Goal: Task Accomplishment & Management: Use online tool/utility

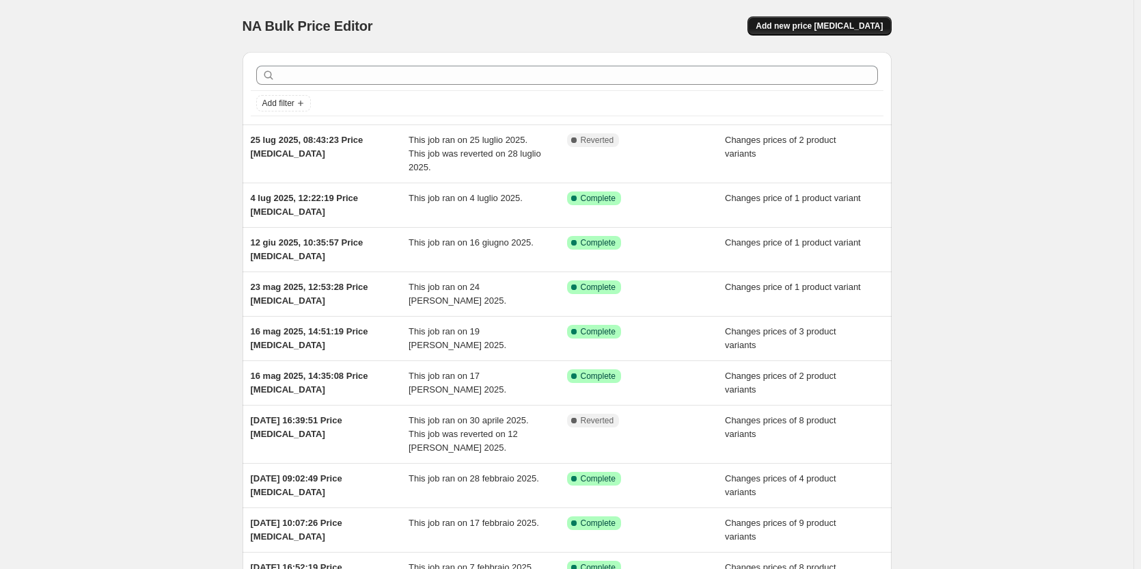
click at [842, 25] on span "Add new price [MEDICAL_DATA]" at bounding box center [819, 26] width 127 height 11
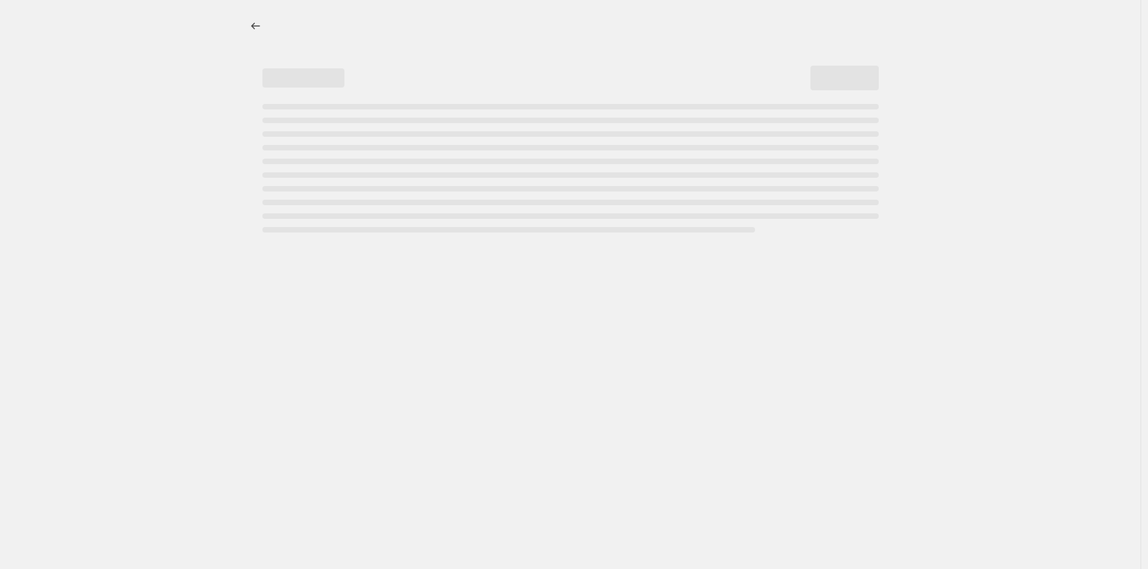
select select "percentage"
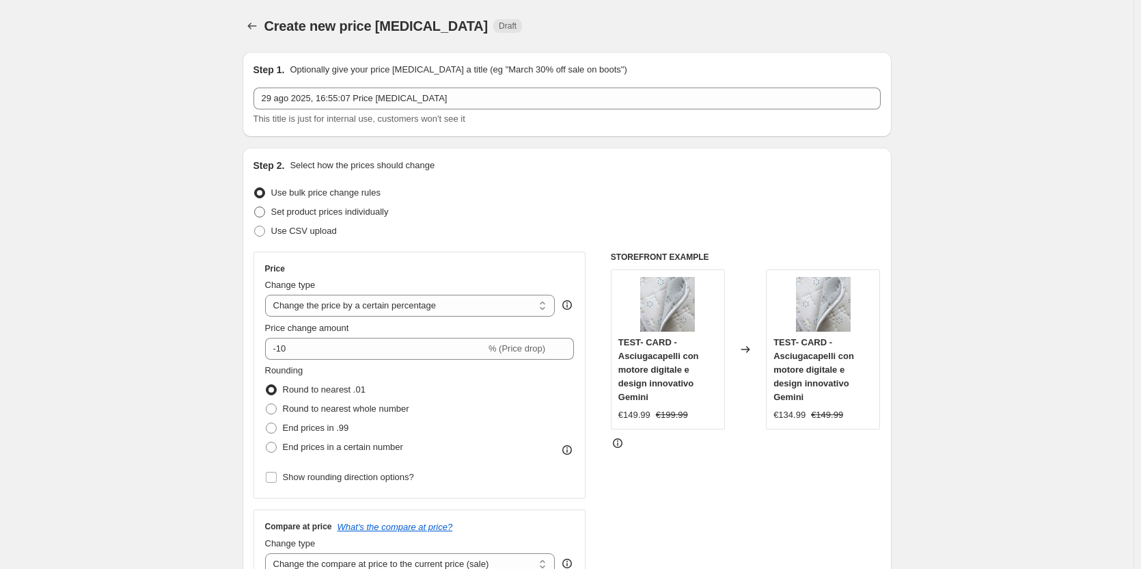
click at [265, 212] on span at bounding box center [259, 211] width 11 height 11
click at [255, 207] on input "Set product prices individually" at bounding box center [254, 206] width 1 height 1
radio input "true"
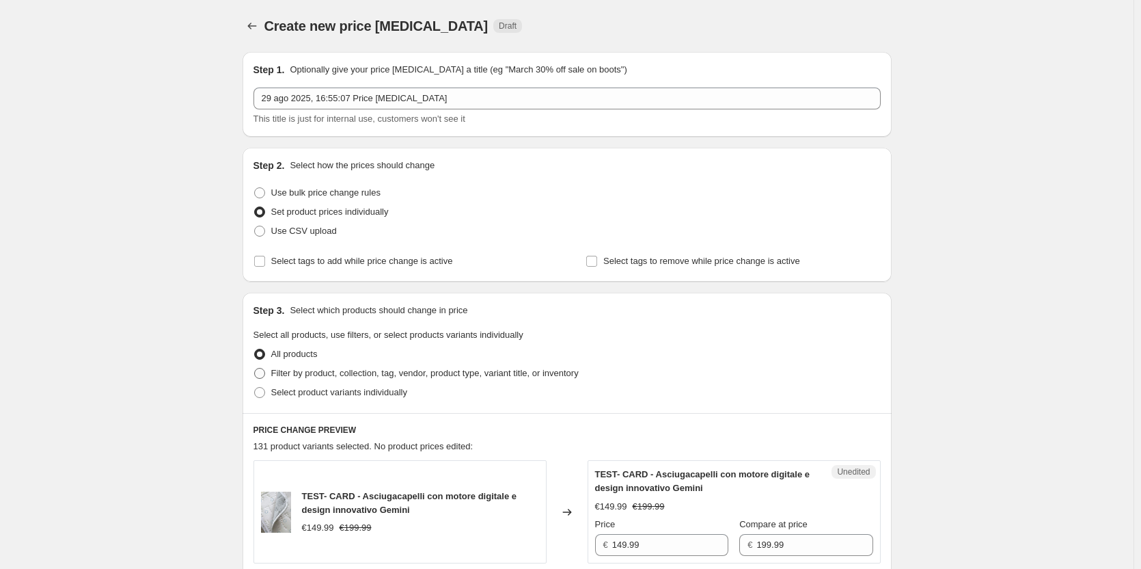
click at [264, 374] on span at bounding box center [259, 373] width 11 height 11
click at [255, 368] on input "Filter by product, collection, tag, vendor, product type, variant title, or inv…" at bounding box center [254, 368] width 1 height 1
radio input "true"
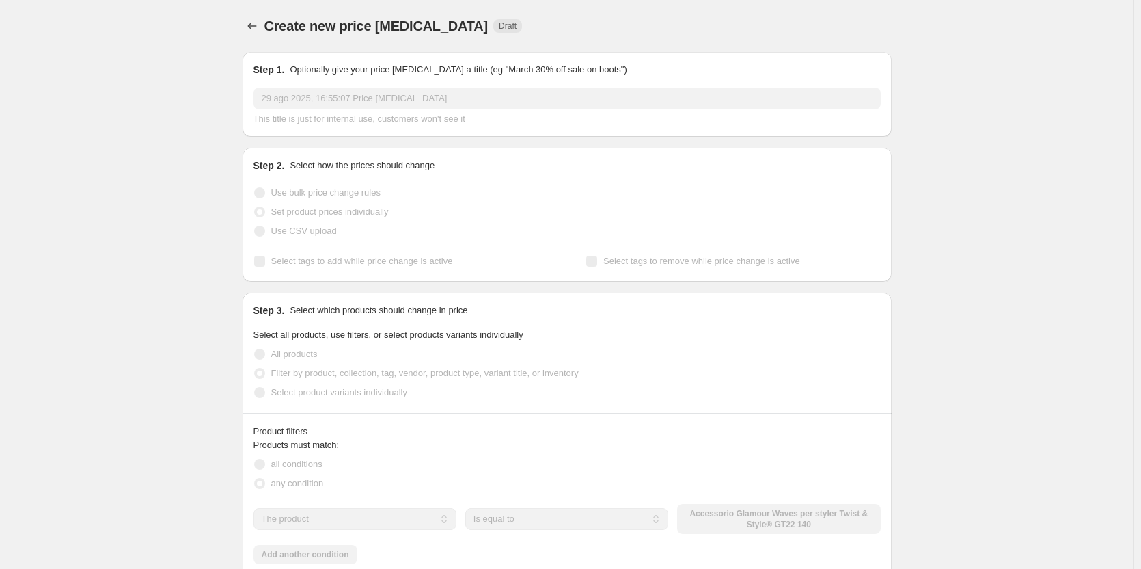
click at [265, 395] on span at bounding box center [259, 392] width 11 height 11
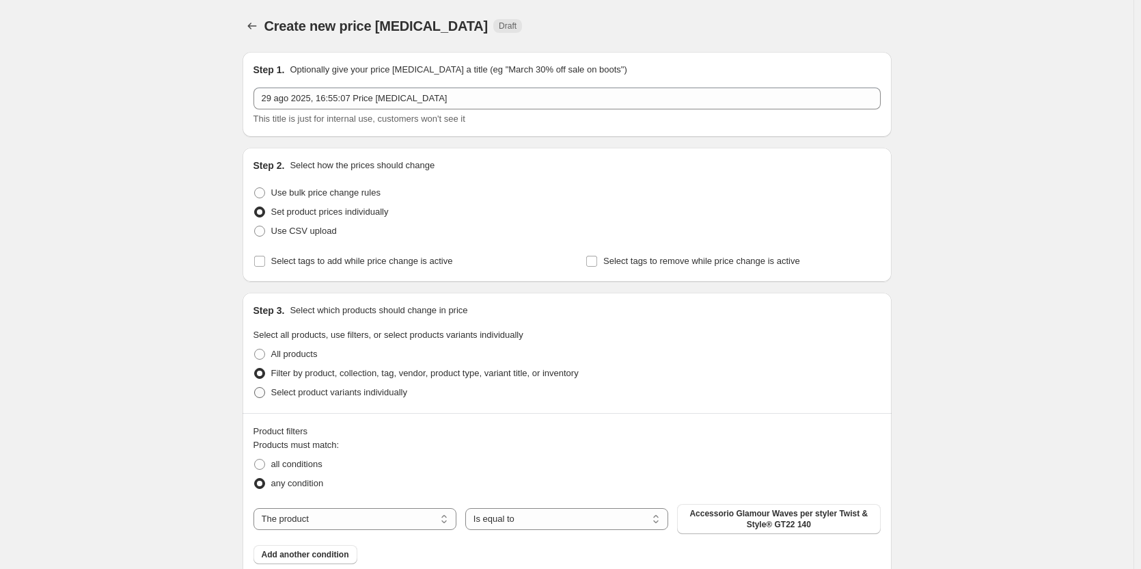
click at [264, 395] on span at bounding box center [259, 392] width 11 height 11
click at [255, 387] on input "Select product variants individually" at bounding box center [254, 387] width 1 height 1
radio input "true"
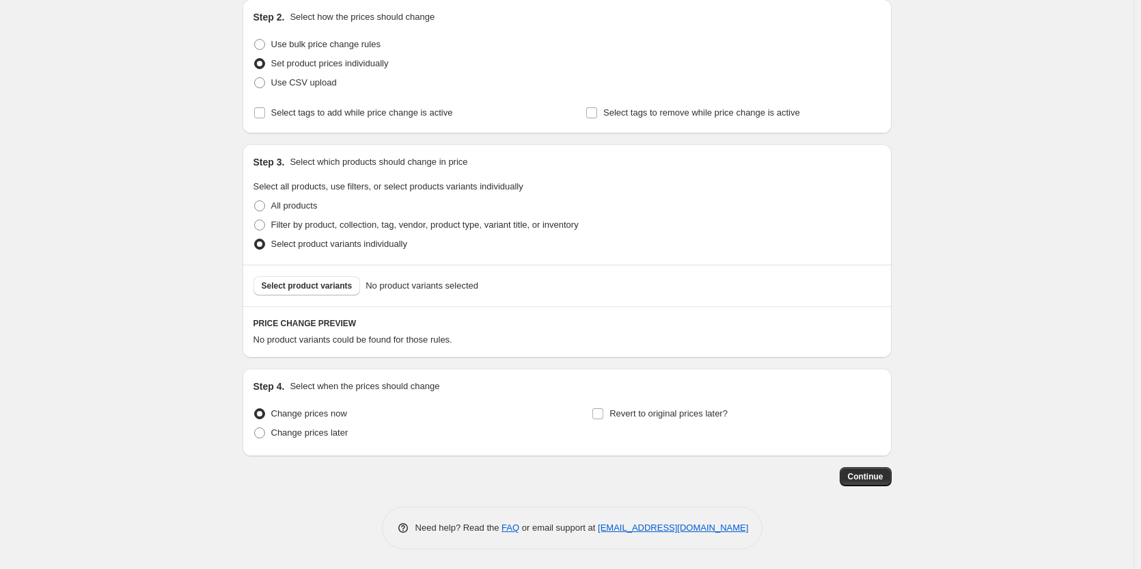
scroll to position [149, 0]
click at [321, 285] on span "Select product variants" at bounding box center [307, 285] width 91 height 11
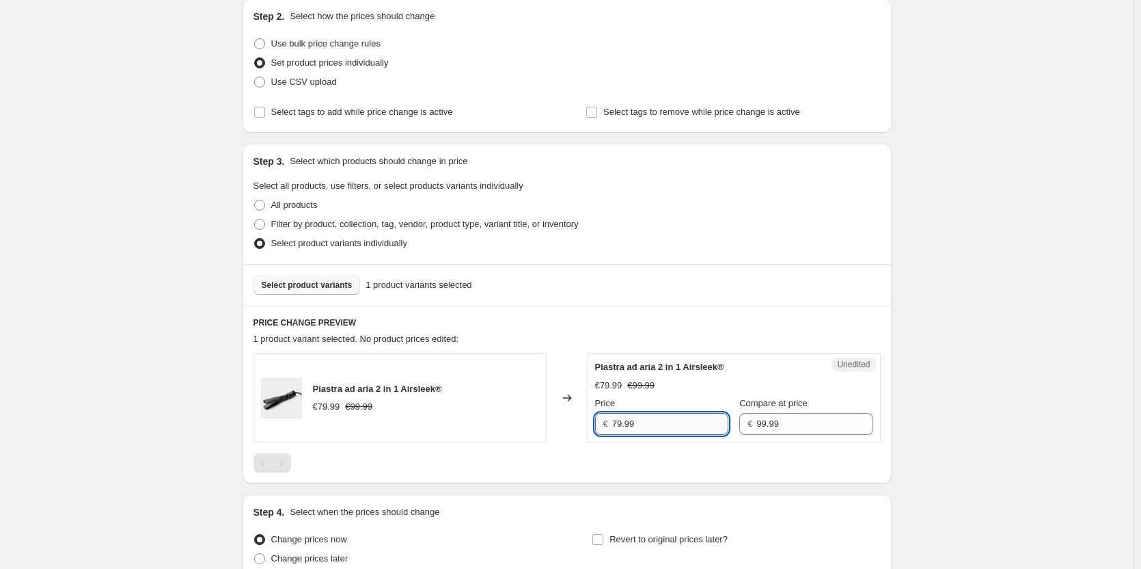
click at [645, 425] on input "79.99" at bounding box center [670, 424] width 116 height 22
type input "7"
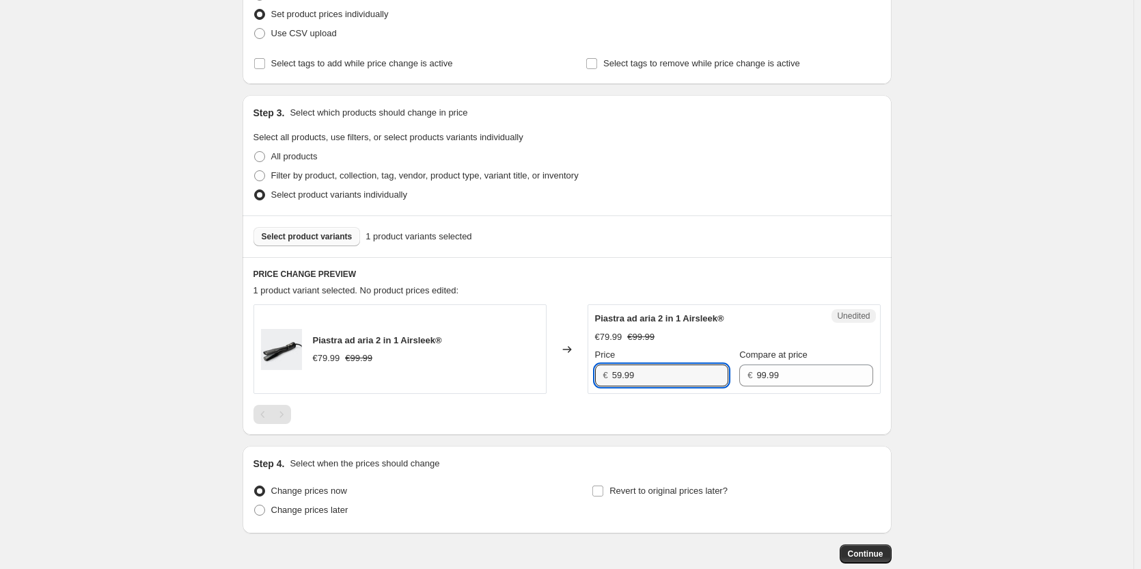
scroll to position [275, 0]
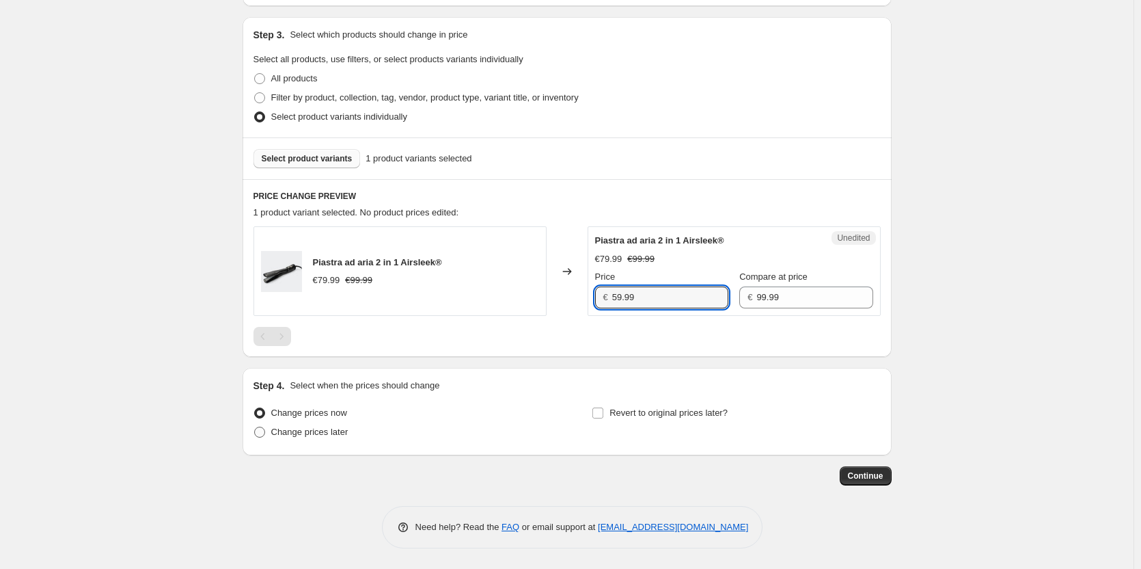
type input "59.99"
click at [262, 436] on span at bounding box center [259, 431] width 11 height 11
click at [255, 427] on input "Change prices later" at bounding box center [254, 426] width 1 height 1
radio input "true"
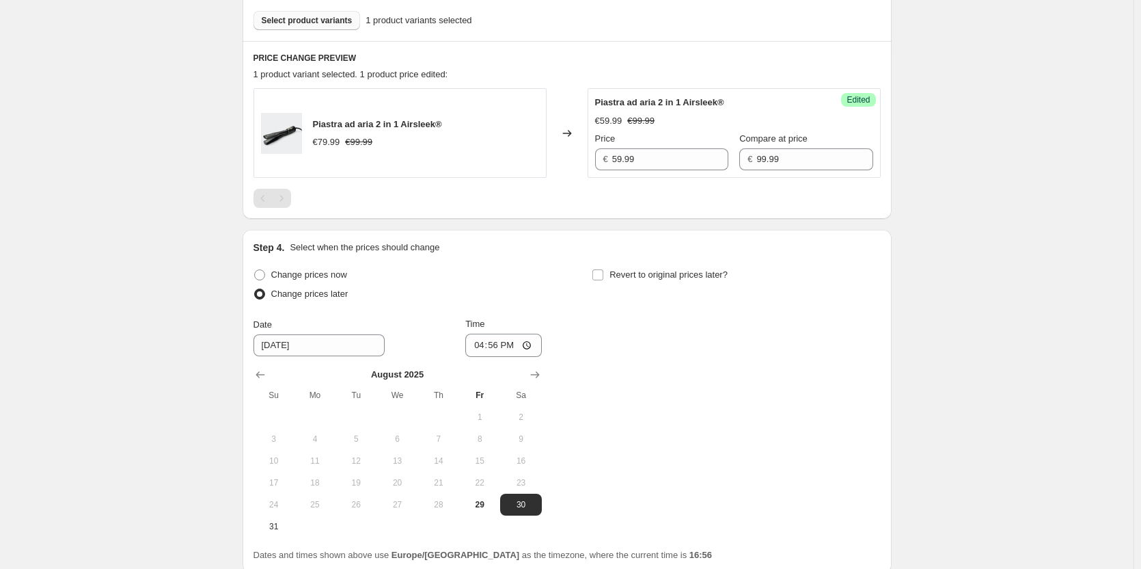
scroll to position [531, 0]
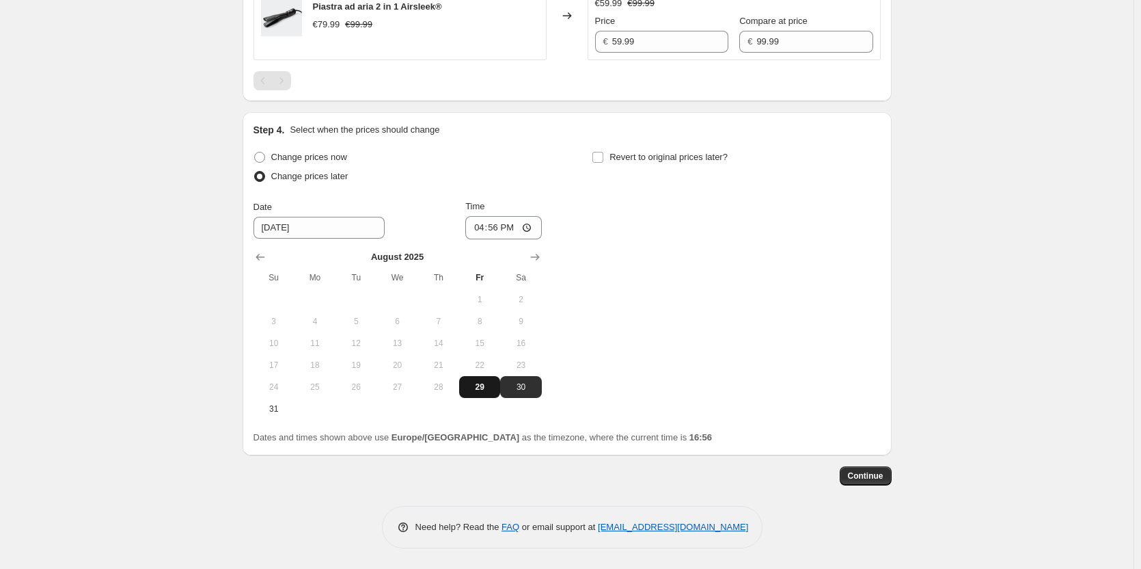
click at [487, 386] on span "29" at bounding box center [480, 386] width 30 height 11
click at [531, 226] on input "16:56" at bounding box center [503, 227] width 77 height 23
click at [462, 425] on div "Change prices now Change prices later Date [DATE] Time 16:56 [DATE] Su Mo Tu We…" at bounding box center [567, 296] width 627 height 297
click at [517, 392] on span "30" at bounding box center [521, 386] width 30 height 11
type input "[DATE]"
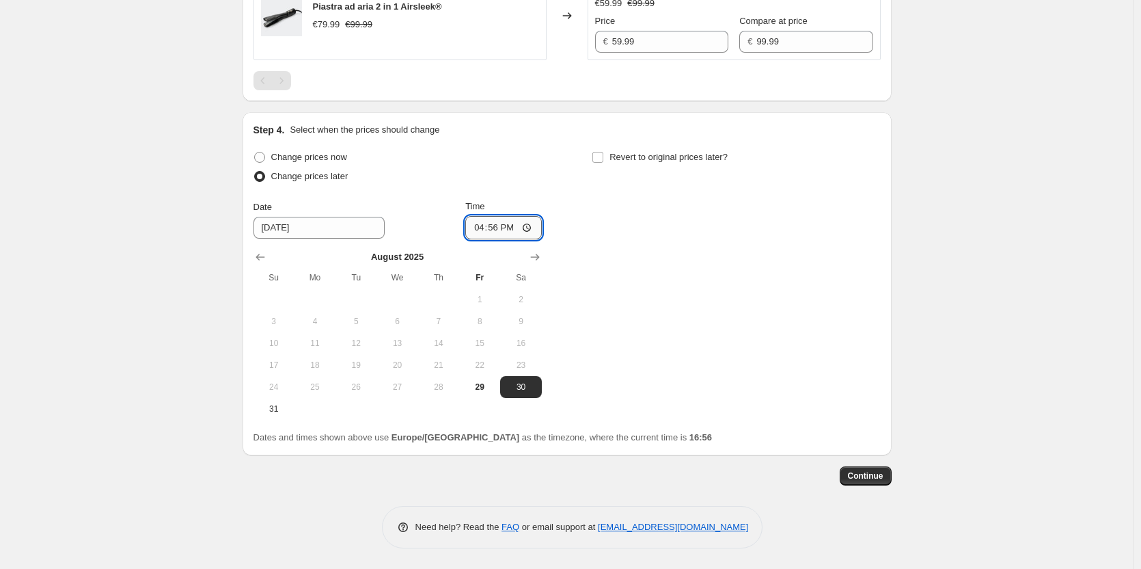
click at [532, 231] on input "16:56" at bounding box center [503, 227] width 77 height 23
type input "00:01"
click at [865, 477] on span "Continue" at bounding box center [866, 475] width 36 height 11
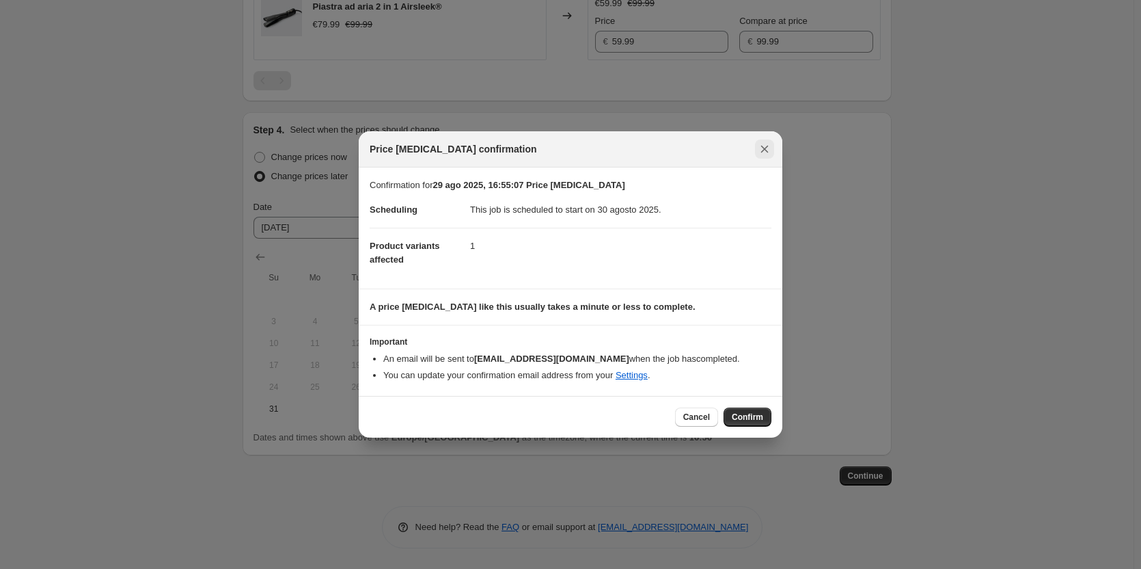
click at [767, 153] on icon "Close" at bounding box center [765, 149] width 14 height 14
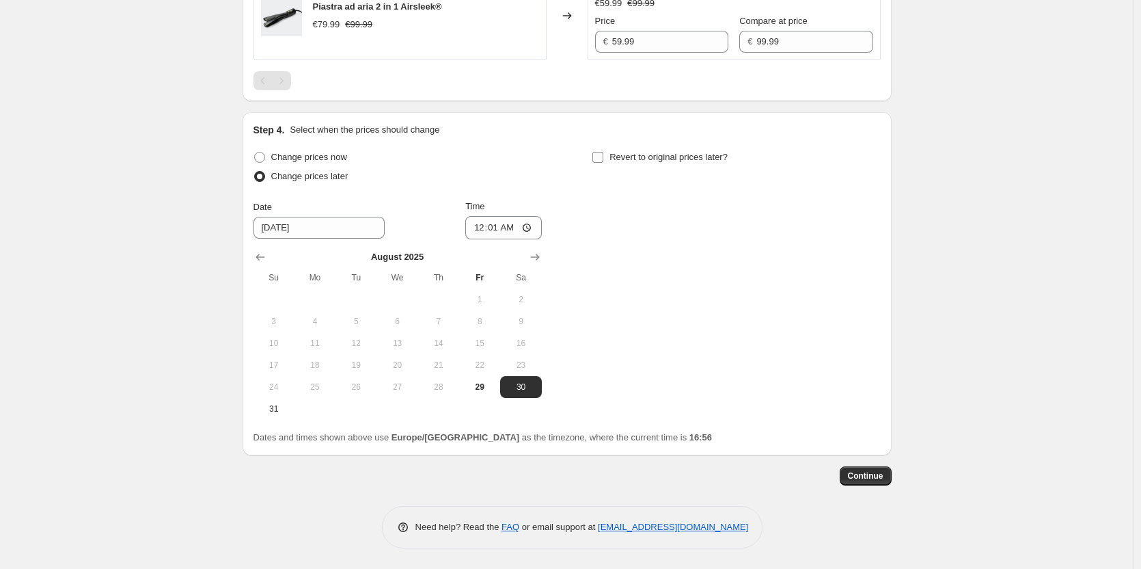
click at [601, 153] on input "Revert to original prices later?" at bounding box center [598, 157] width 11 height 11
checkbox input "true"
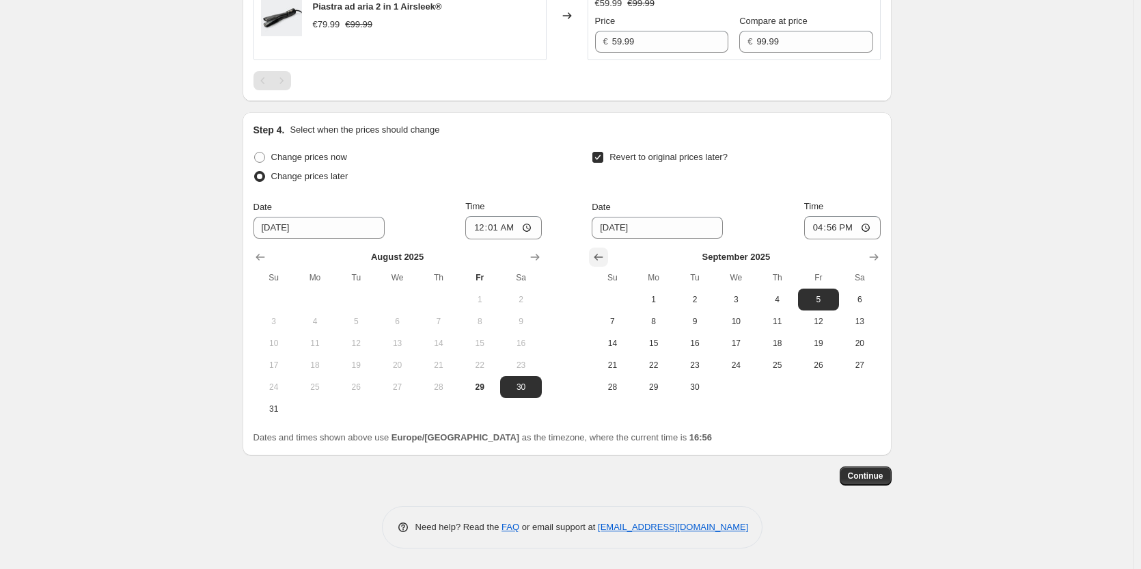
click at [599, 254] on icon "Show previous month, August 2025" at bounding box center [599, 257] width 14 height 14
click at [873, 256] on icon "Show next month, September 2025" at bounding box center [874, 257] width 14 height 14
click at [661, 305] on span "1" at bounding box center [654, 299] width 30 height 11
type input "[DATE]"
click at [871, 230] on input "16:56" at bounding box center [842, 227] width 77 height 23
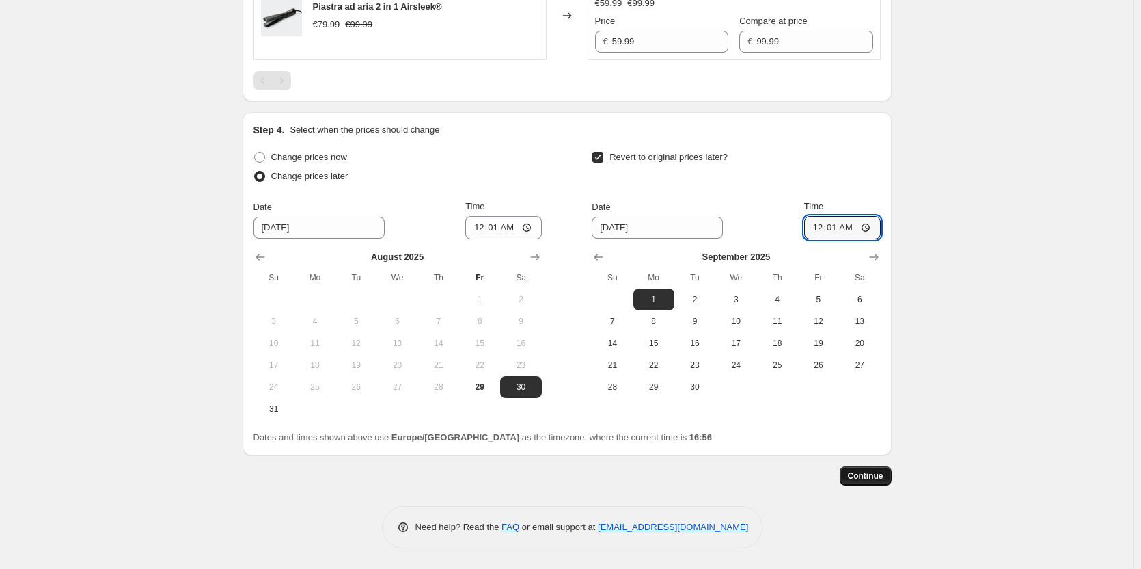
type input "00:01"
click at [869, 478] on span "Continue" at bounding box center [866, 475] width 36 height 11
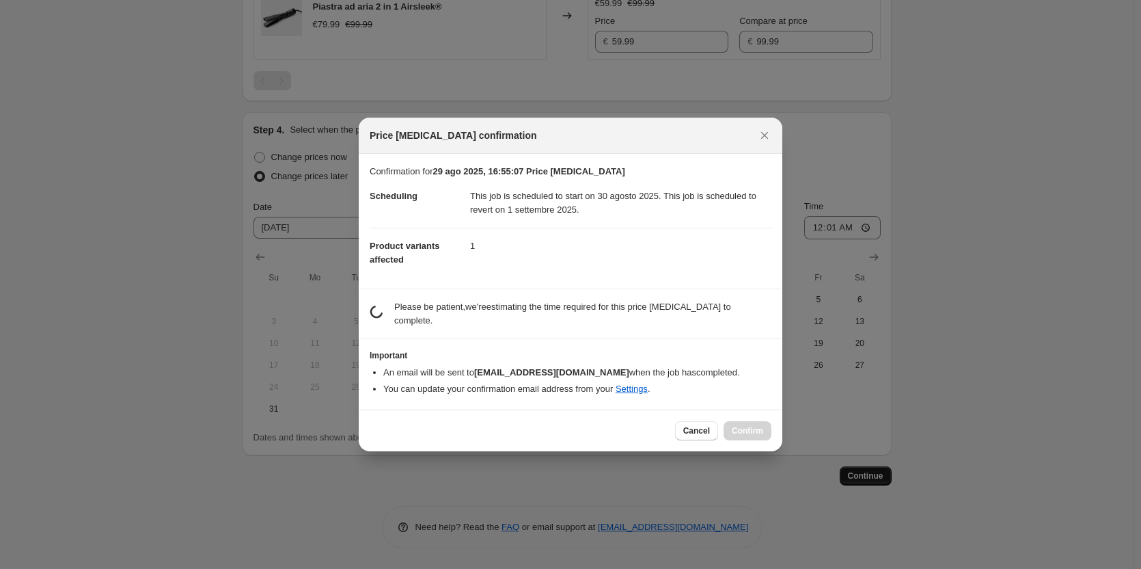
scroll to position [0, 0]
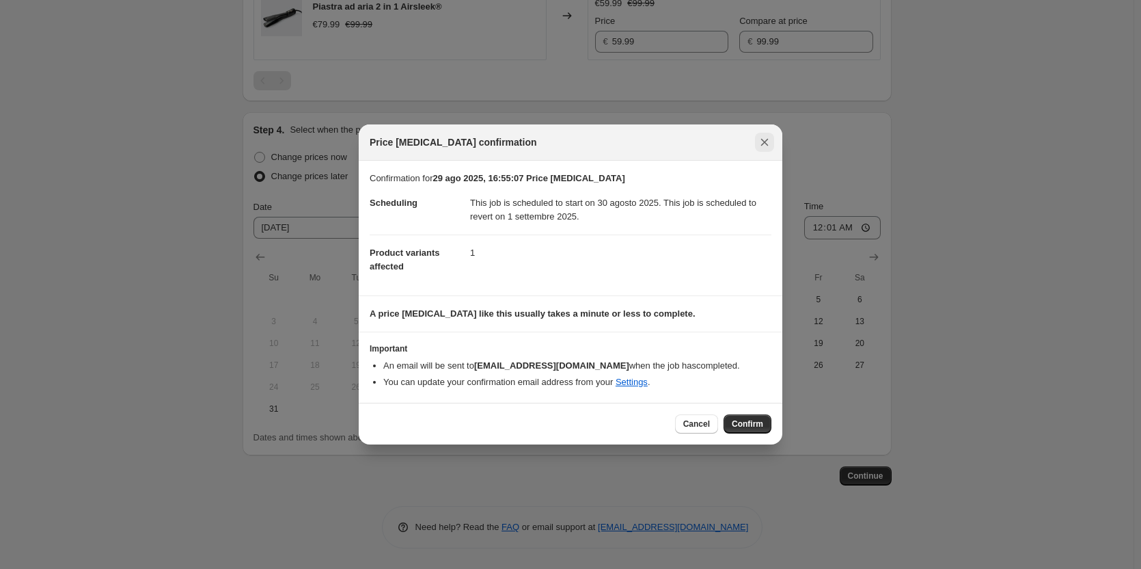
click at [766, 146] on icon "Close" at bounding box center [765, 142] width 14 height 14
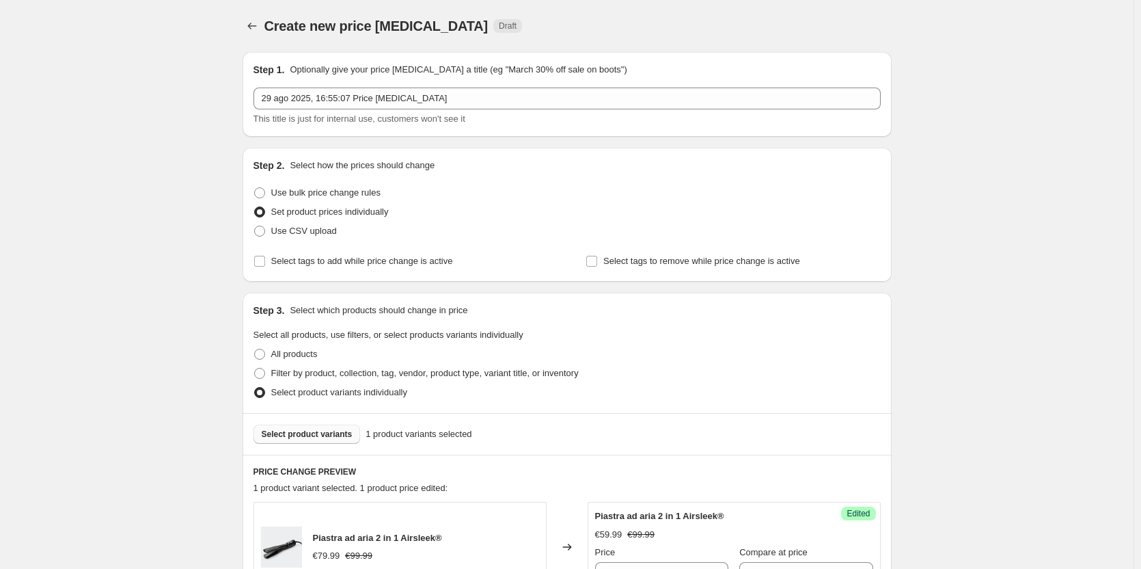
scroll to position [531, 0]
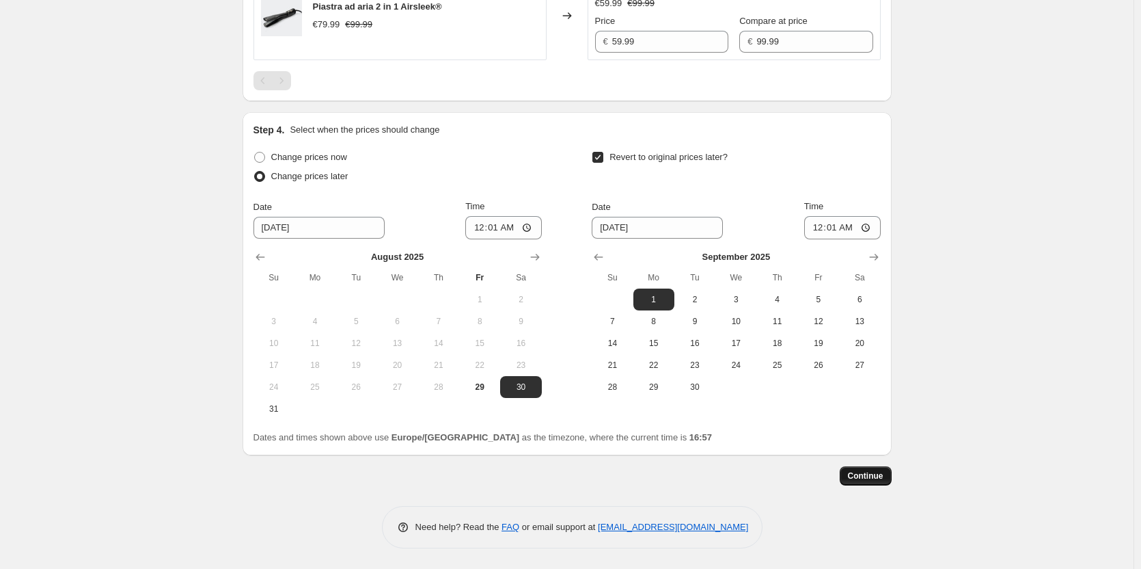
click at [866, 478] on span "Continue" at bounding box center [866, 475] width 36 height 11
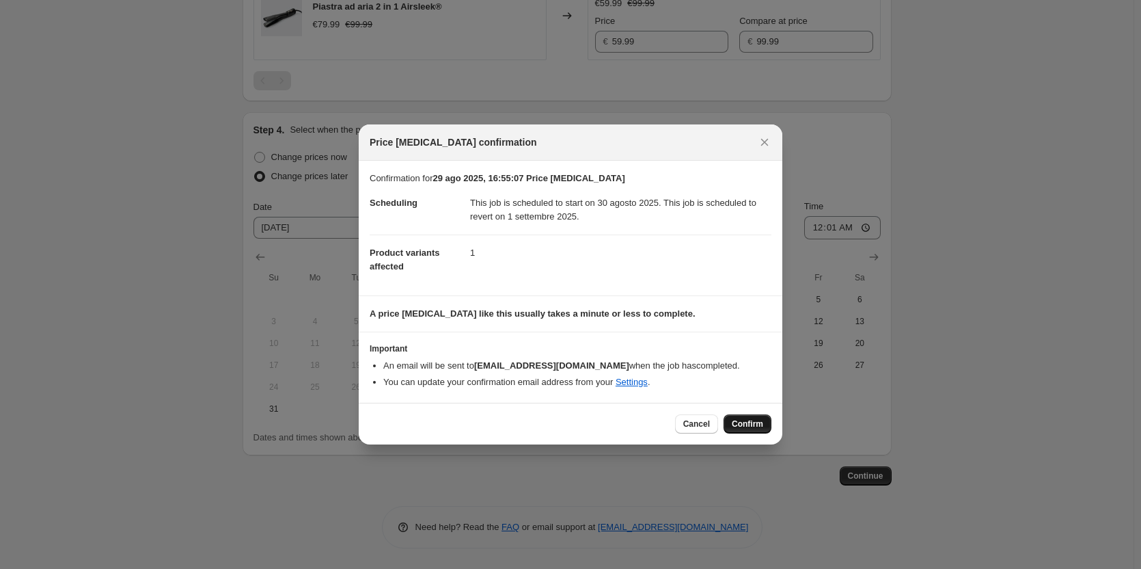
click at [752, 425] on span "Confirm" at bounding box center [747, 423] width 31 height 11
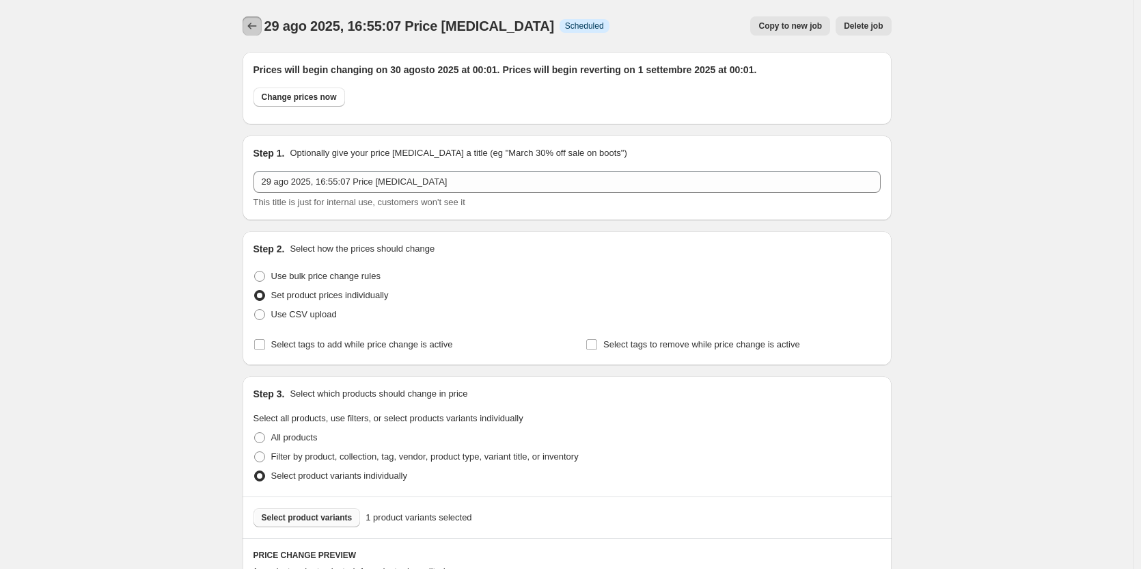
click at [258, 26] on icon "Price change jobs" at bounding box center [252, 26] width 14 height 14
